Goal: Find specific page/section

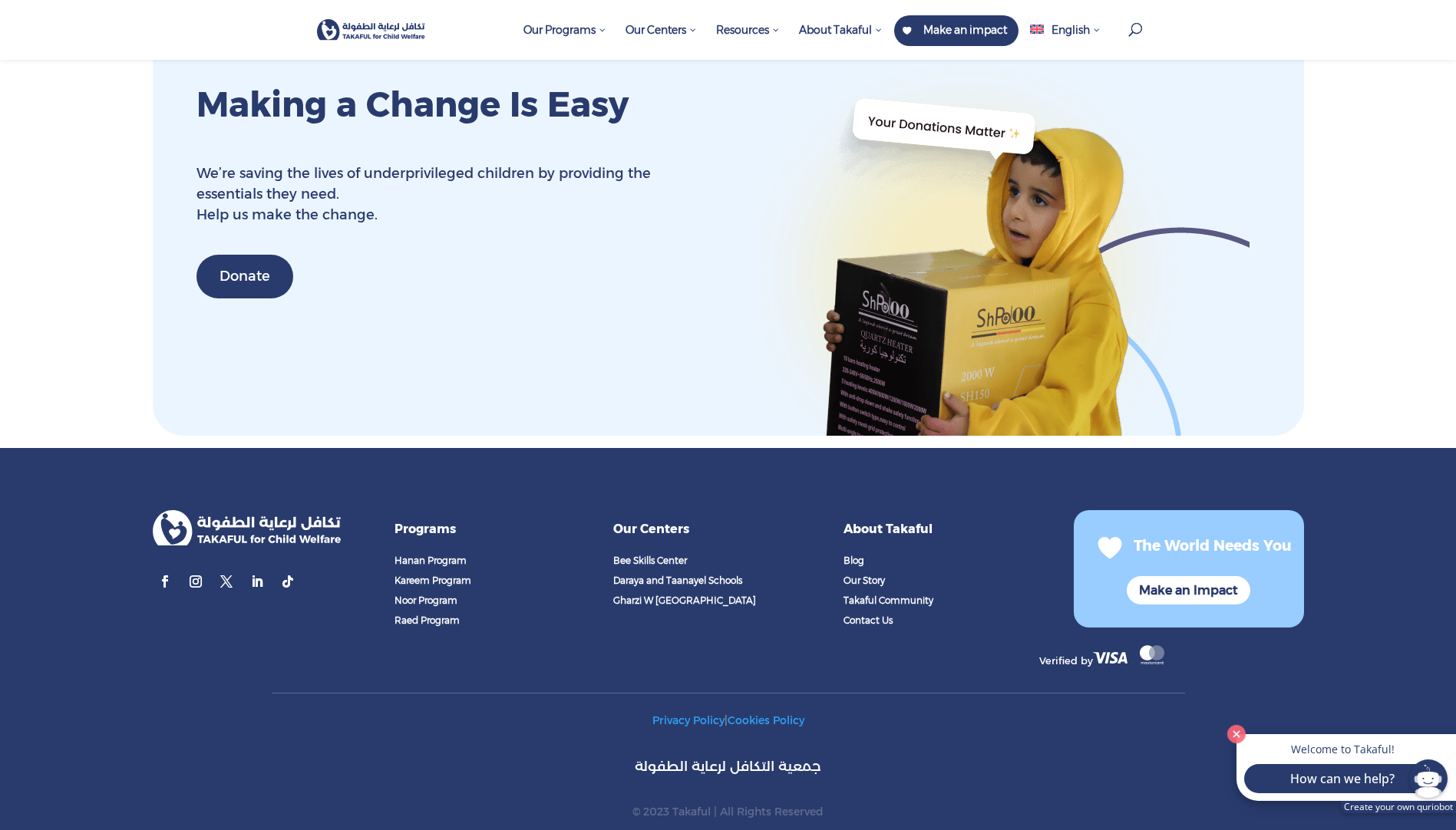
scroll to position [5917, 0]
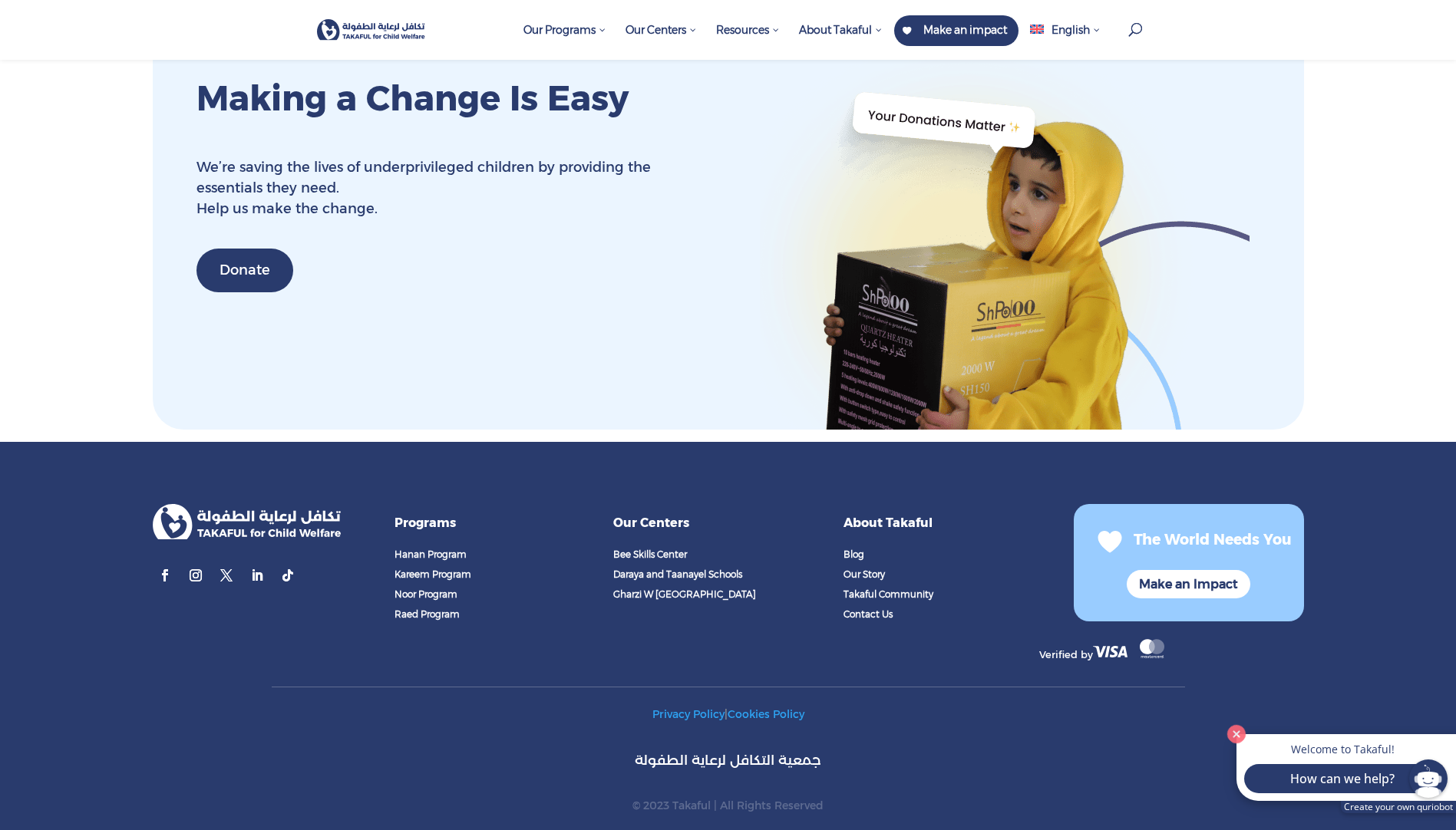
click at [863, 608] on span "Contact Us" at bounding box center [868, 614] width 49 height 12
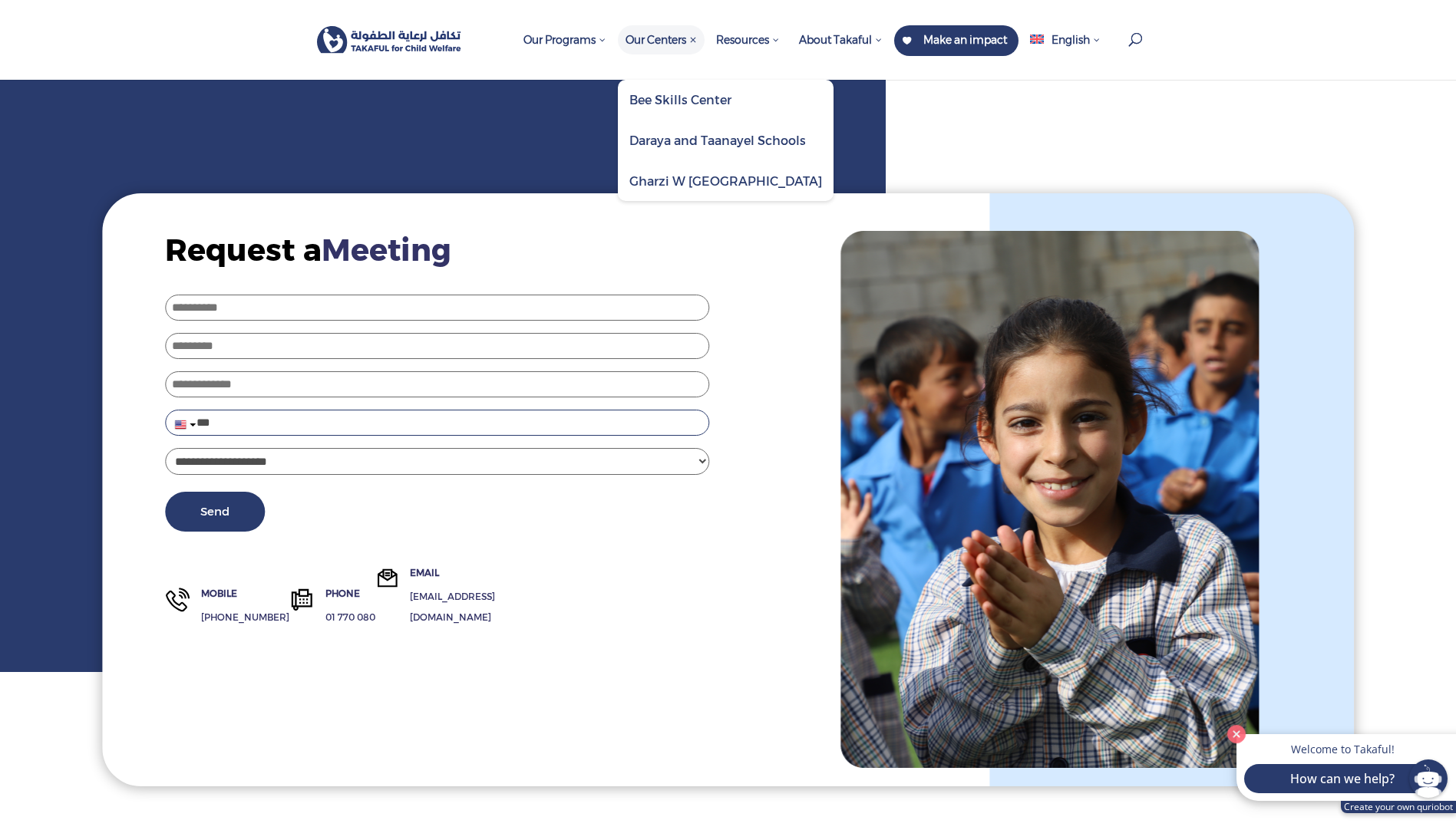
click at [678, 112] on span "Bee Skills Center" at bounding box center [726, 100] width 215 height 40
